Goal: Task Accomplishment & Management: Use online tool/utility

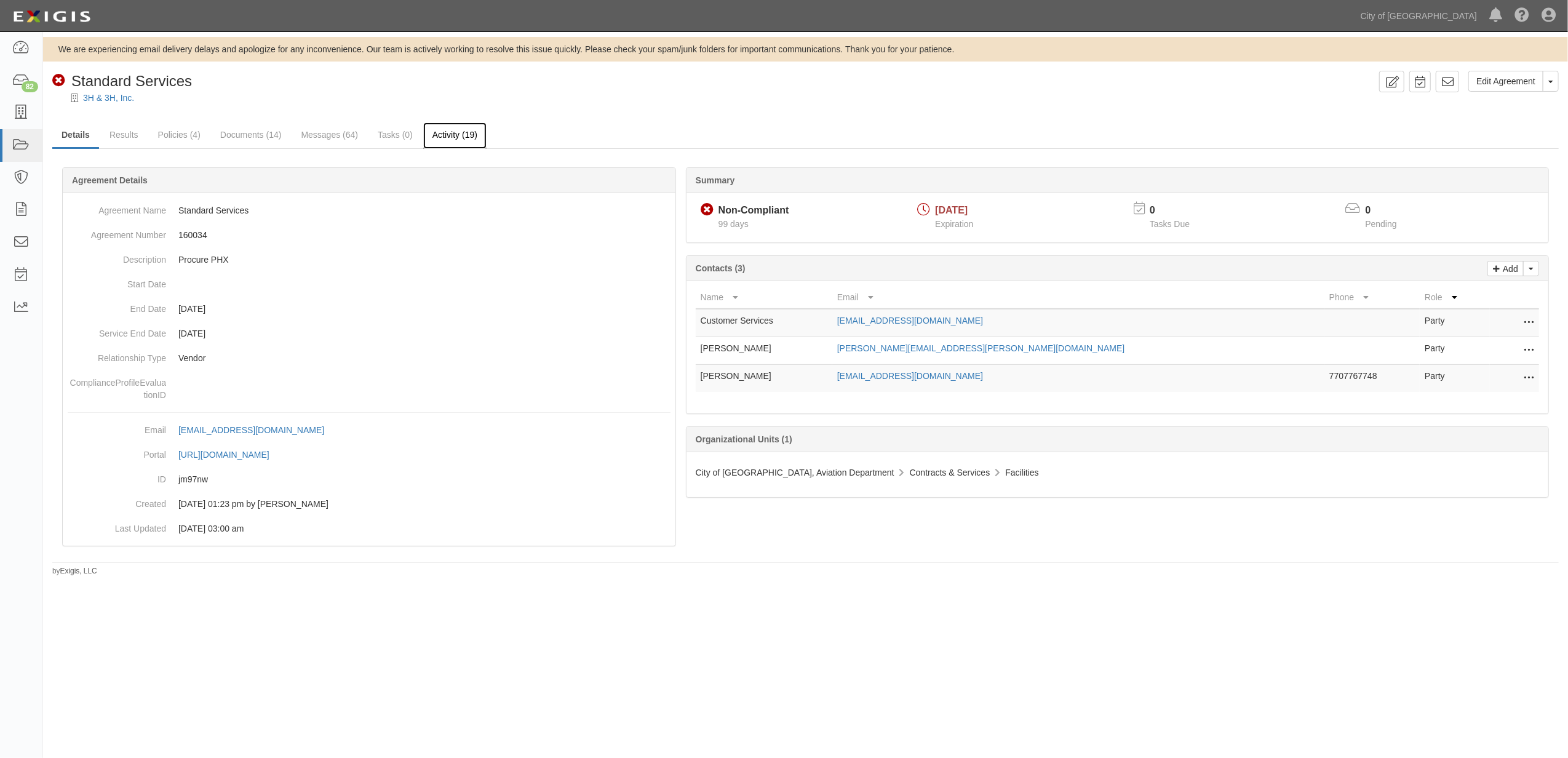
click at [438, 133] on link "Activity (19)" at bounding box center [455, 136] width 63 height 26
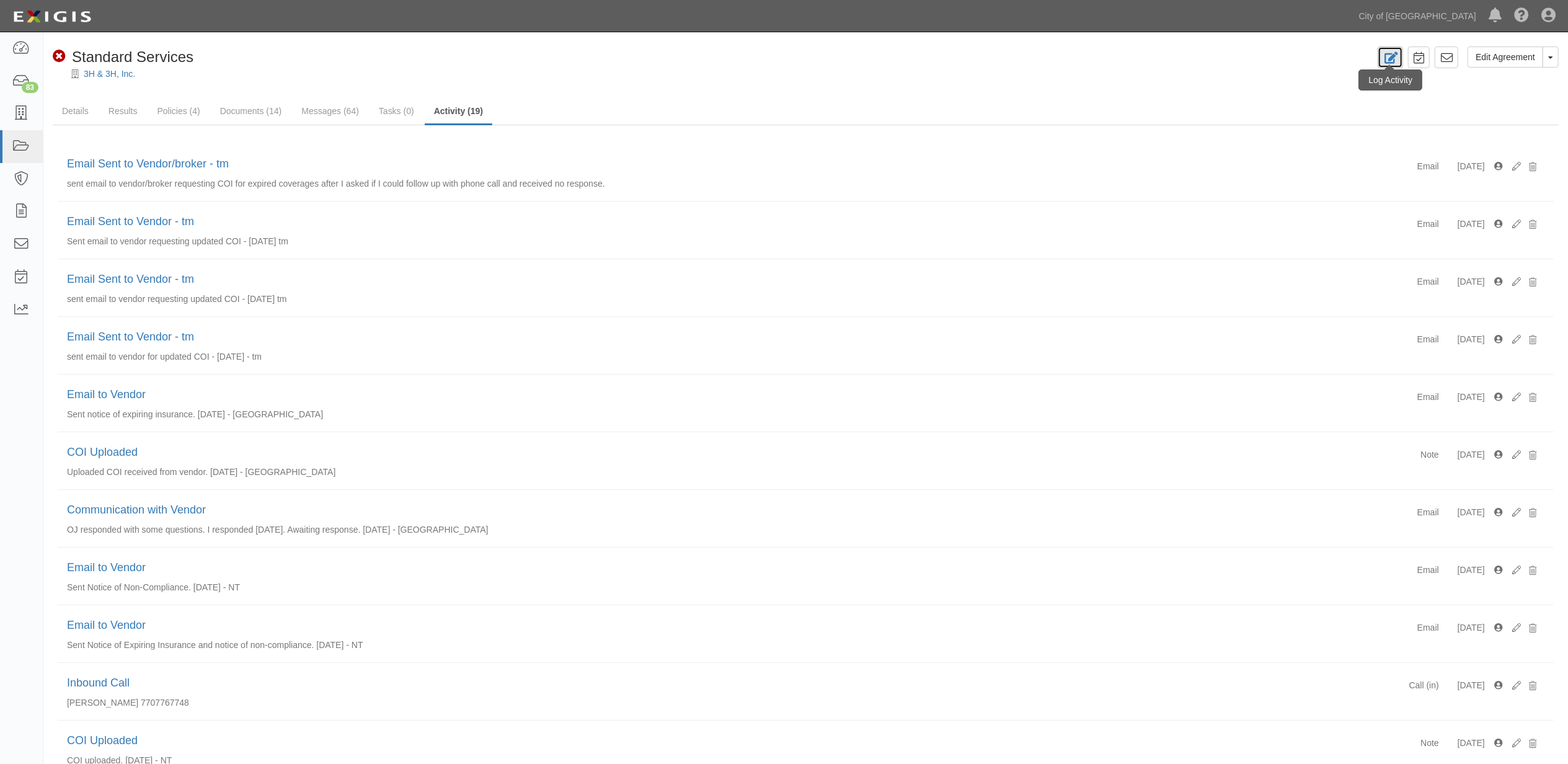
click at [1387, 54] on icon at bounding box center [1390, 57] width 14 height 11
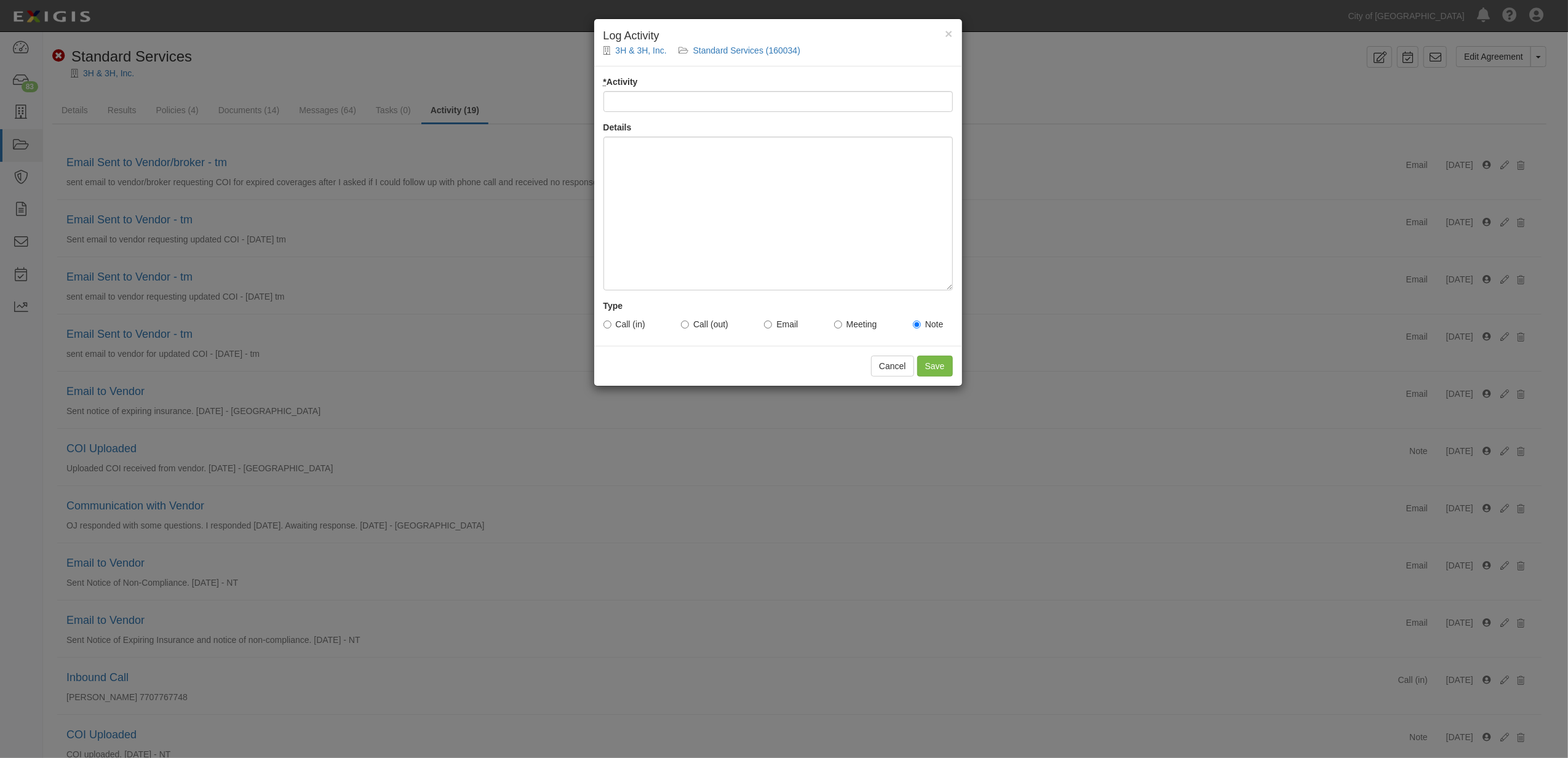
click at [672, 104] on input "* Activity" at bounding box center [778, 102] width 349 height 21
click at [653, 95] on input "* Activity" at bounding box center [778, 102] width 349 height 21
type input "email received from vendor"
click at [704, 203] on div at bounding box center [778, 213] width 349 height 154
click at [768, 205] on div "waiting for PO to receive response from vendor regarding updated COI and timefr…" at bounding box center [778, 213] width 349 height 154
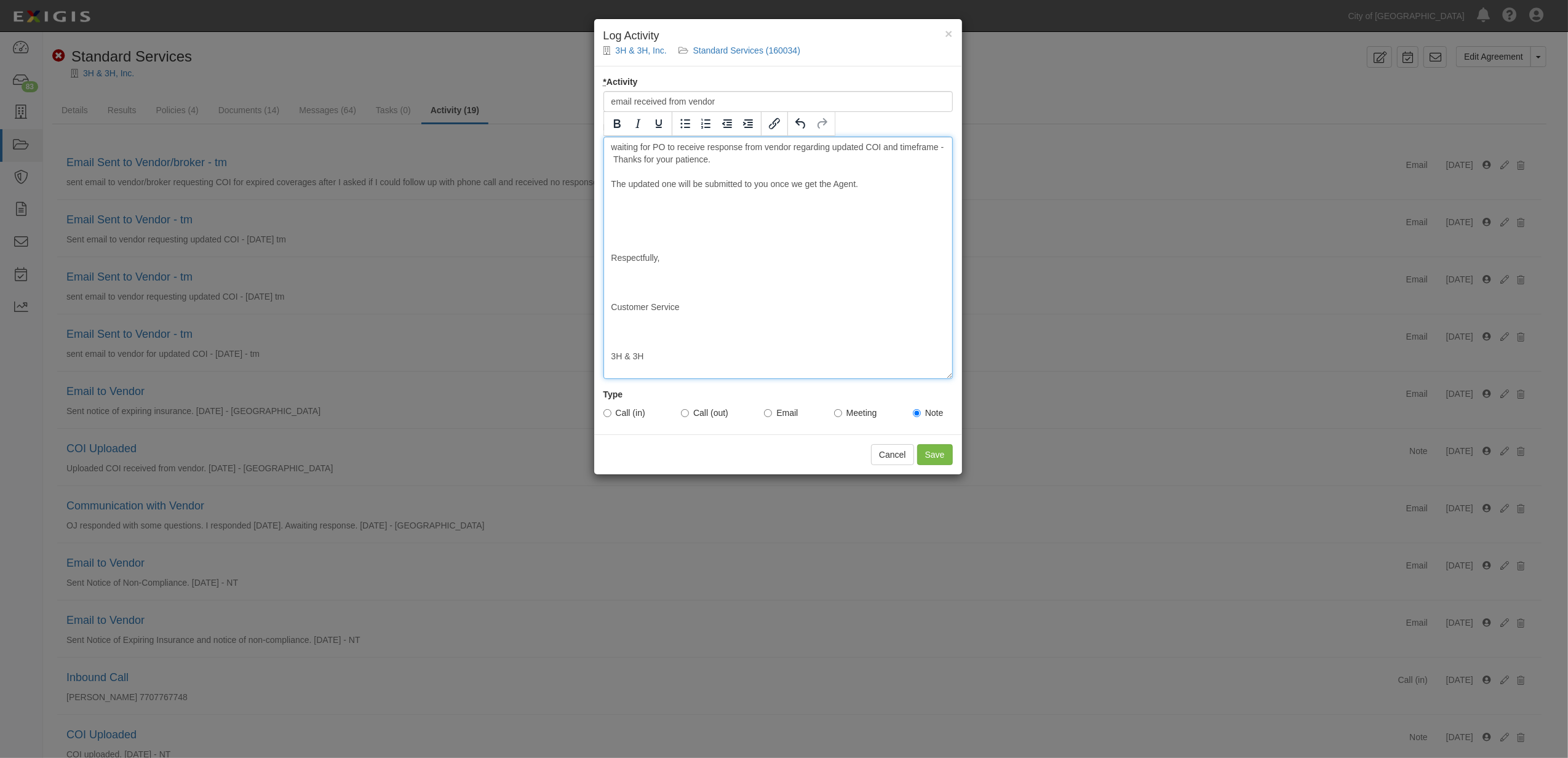
click at [645, 210] on div "waiting for PO to receive response from vendor regarding updated COI and timefr…" at bounding box center [778, 257] width 349 height 243
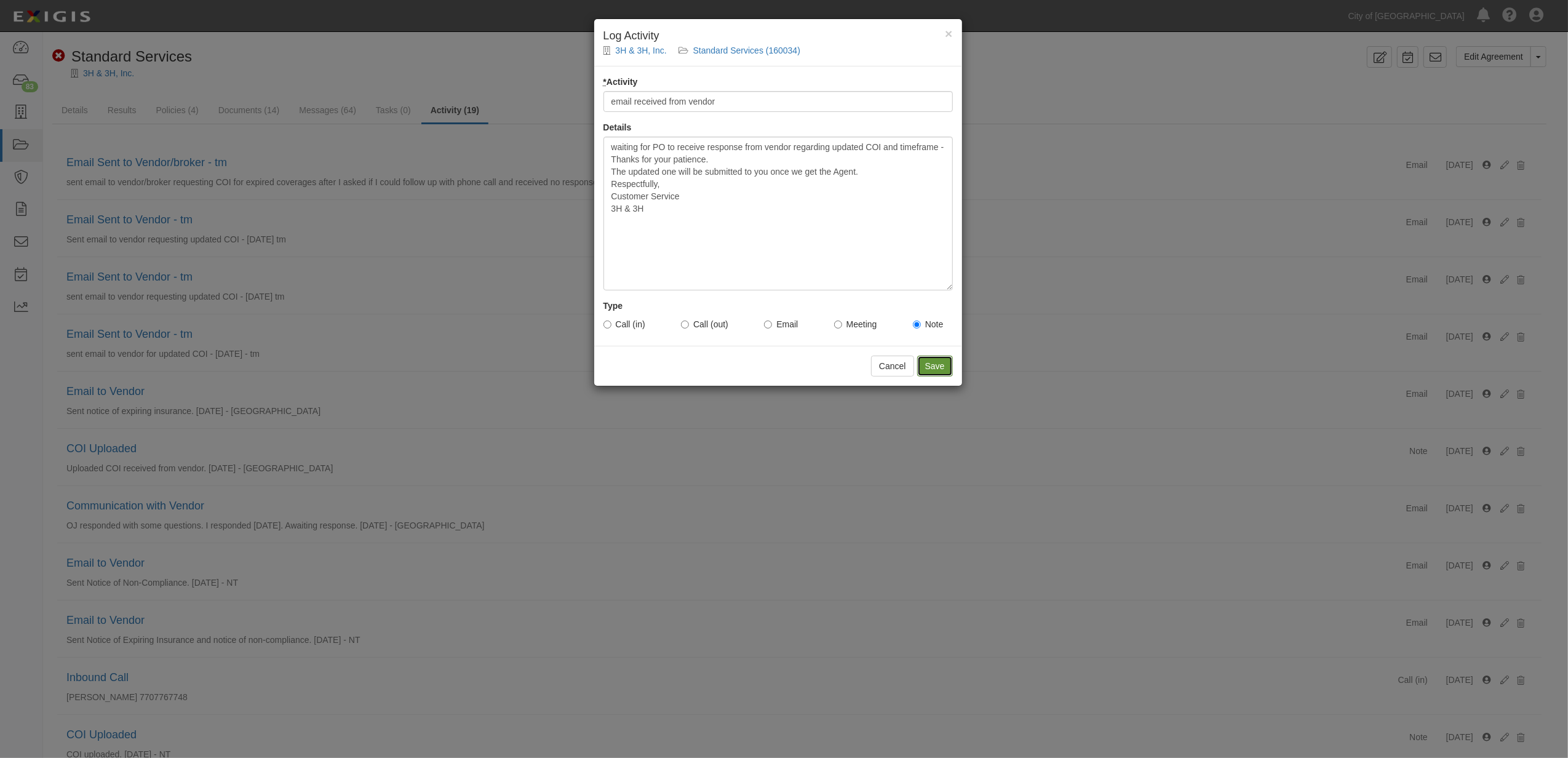
click at [927, 365] on input "Save" at bounding box center [934, 366] width 36 height 21
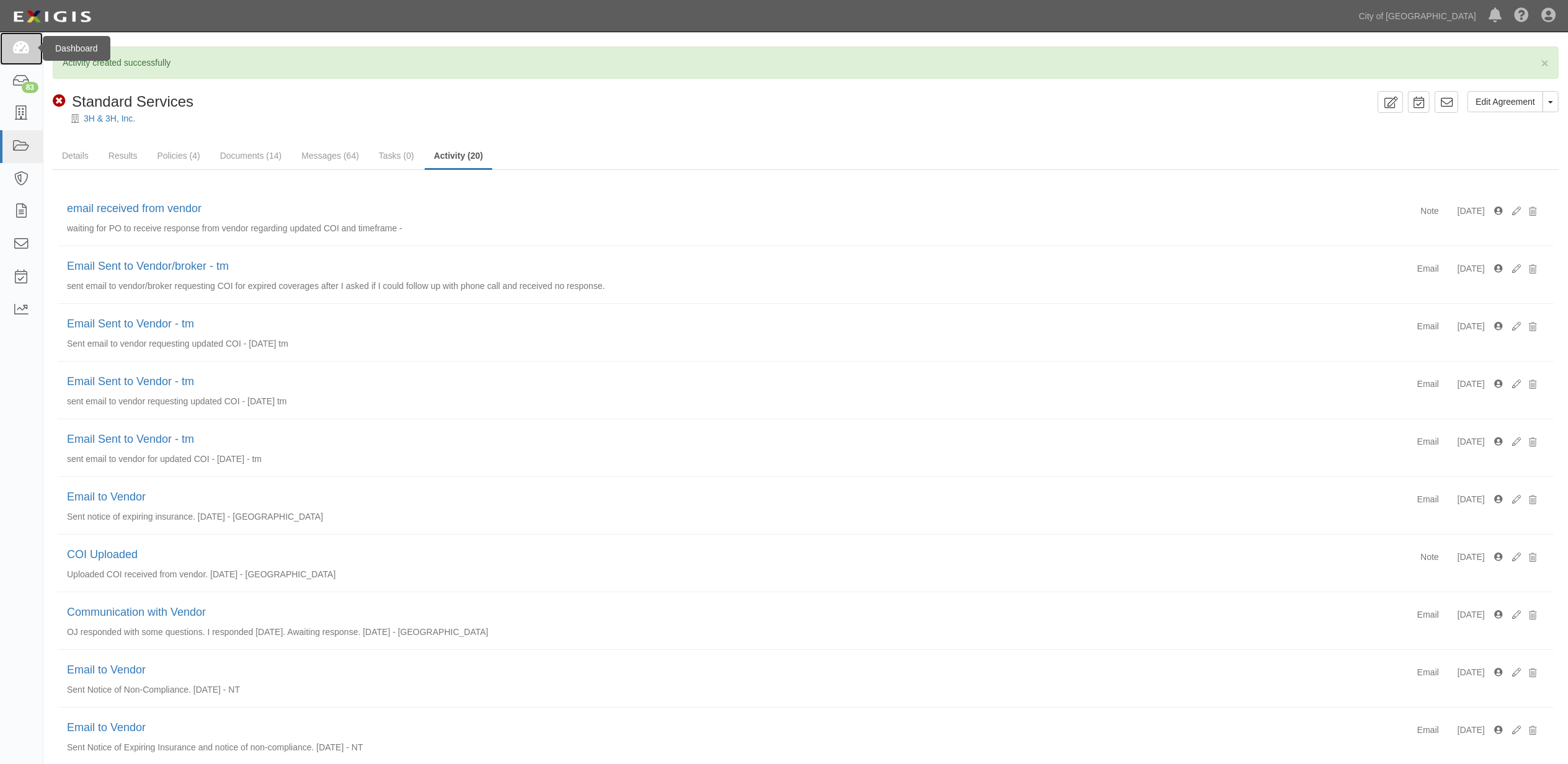
click at [18, 52] on icon at bounding box center [21, 48] width 18 height 14
